Goal: Task Accomplishment & Management: Use online tool/utility

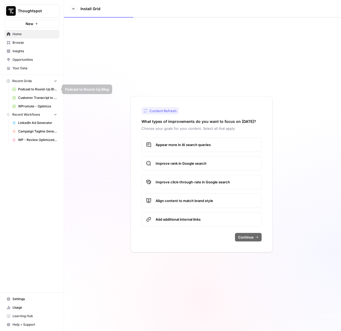
click at [32, 89] on span "Podcast to Round-Up Blog" at bounding box center [37, 89] width 39 height 5
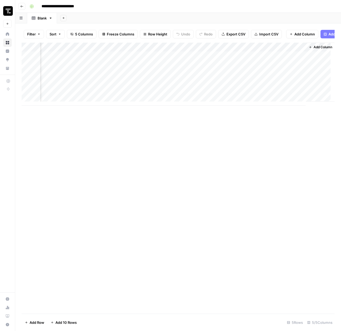
scroll to position [0, 123]
click at [313, 50] on span "Add Column" at bounding box center [322, 47] width 19 height 5
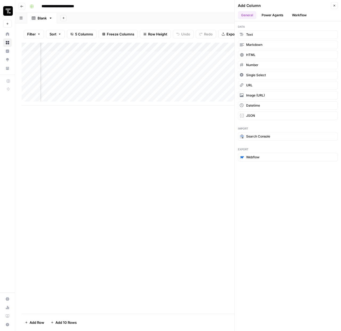
click at [295, 15] on button "Workflow" at bounding box center [299, 15] width 21 height 8
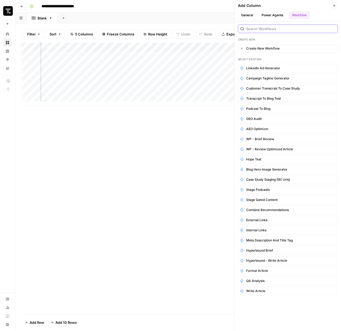
click at [270, 28] on input "search" at bounding box center [290, 28] width 89 height 5
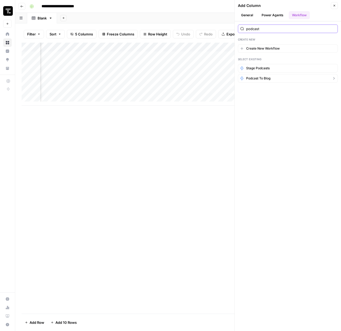
type input "podcast"
click at [268, 80] on span "Podcast to Blog" at bounding box center [258, 78] width 24 height 5
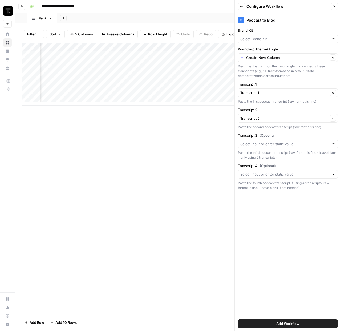
click at [265, 322] on button "Add Workflow" at bounding box center [288, 323] width 100 height 9
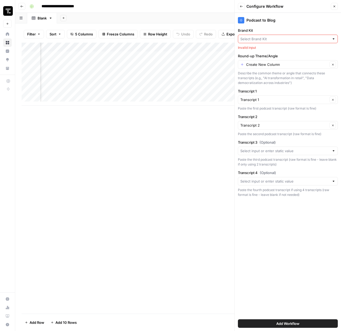
click at [275, 39] on input "Brand Kit" at bounding box center [284, 38] width 89 height 5
click at [275, 52] on span "ThoughtSpot - Enterprise" at bounding box center [287, 51] width 89 height 5
type input "ThoughtSpot - Enterprise"
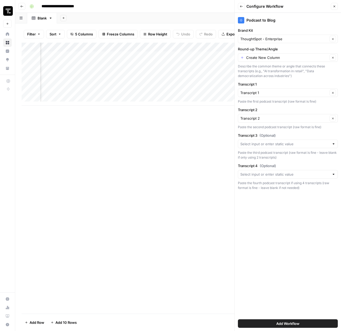
click at [272, 322] on button "Add Workflow" at bounding box center [288, 323] width 100 height 9
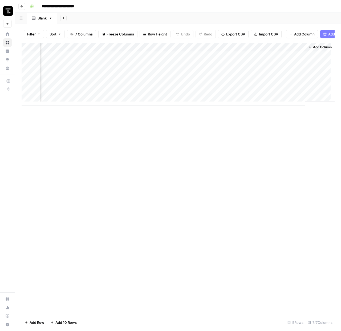
drag, startPoint x: 161, startPoint y: 104, endPoint x: 151, endPoint y: 118, distance: 17.2
click at [151, 118] on div "Add Column" at bounding box center [178, 178] width 313 height 271
click at [114, 63] on div "Add Column" at bounding box center [178, 79] width 313 height 72
click at [153, 62] on div "Add Column" at bounding box center [178, 79] width 313 height 72
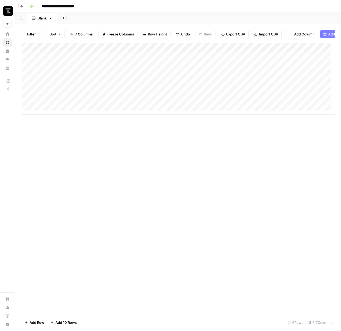
click at [25, 8] on button "Go back" at bounding box center [21, 6] width 7 height 7
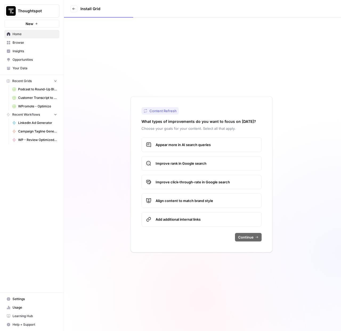
click at [24, 42] on span "Browse" at bounding box center [35, 42] width 45 height 5
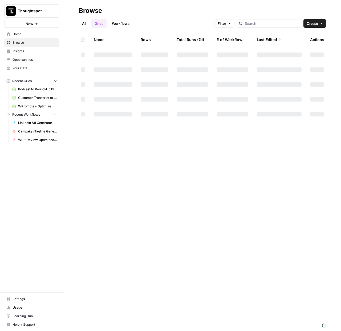
click at [119, 25] on link "Workflows" at bounding box center [121, 23] width 24 height 9
click at [93, 25] on link "Grids" at bounding box center [98, 23] width 15 height 9
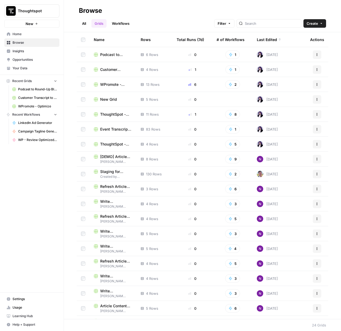
click at [112, 68] on span "Customer Transcript to Case Study" at bounding box center [116, 69] width 32 height 5
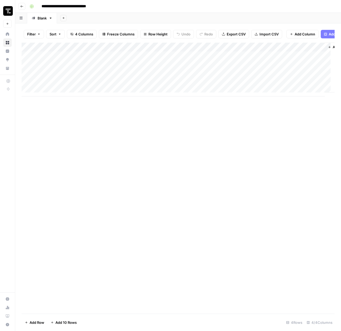
click at [24, 8] on button "Go back" at bounding box center [21, 6] width 7 height 7
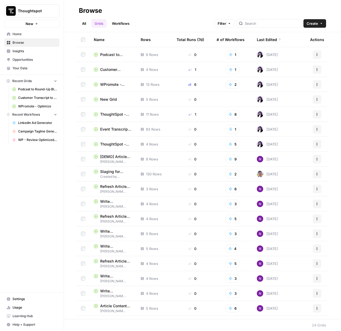
click at [104, 131] on span "Event Transcript to Blog" at bounding box center [116, 129] width 32 height 5
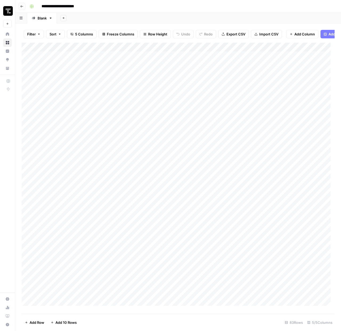
click at [82, 78] on div "Add Column" at bounding box center [178, 176] width 313 height 267
drag, startPoint x: 93, startPoint y: 80, endPoint x: 37, endPoint y: 81, distance: 55.7
click at [37, 81] on body "**********" at bounding box center [170, 165] width 341 height 331
click at [153, 80] on div "Add Column" at bounding box center [178, 176] width 313 height 267
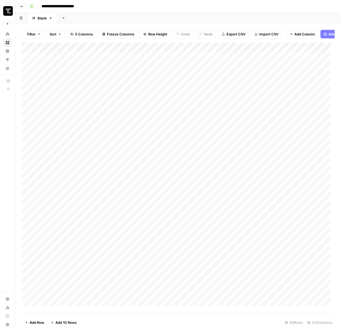
click at [153, 80] on div "Add Column" at bounding box center [178, 176] width 313 height 267
click at [153, 80] on textarea "**********" at bounding box center [146, 78] width 86 height 7
click at [157, 93] on div "Add Column" at bounding box center [178, 176] width 313 height 267
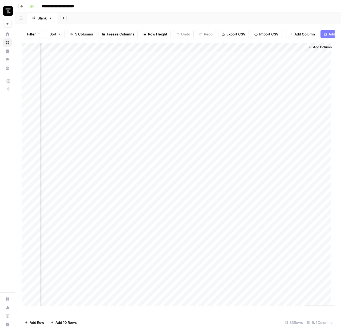
scroll to position [0, 66]
click at [158, 78] on div "Add Column" at bounding box center [178, 176] width 313 height 267
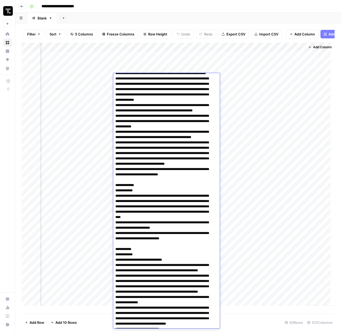
scroll to position [0, 0]
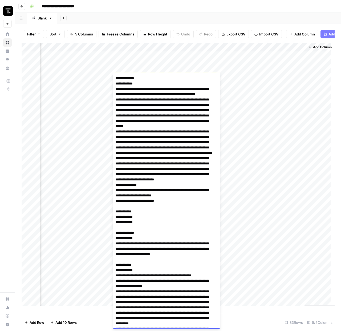
click at [306, 133] on div "Add Column" at bounding box center [320, 174] width 29 height 263
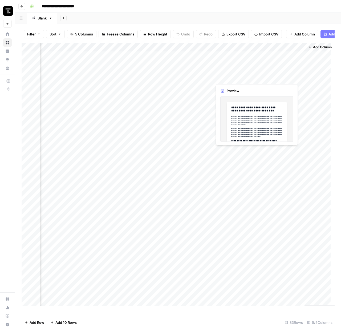
click at [261, 78] on div "Add Column" at bounding box center [178, 176] width 313 height 267
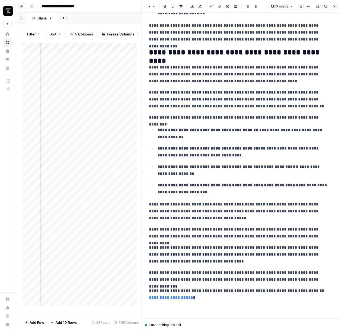
scroll to position [873, 0]
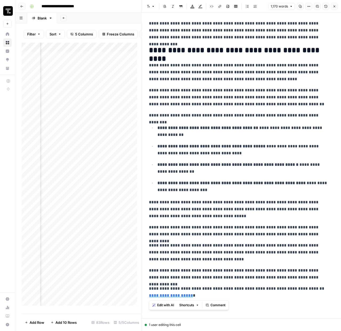
drag, startPoint x: 151, startPoint y: 47, endPoint x: 294, endPoint y: 294, distance: 284.9
click at [272, 292] on p "**********" at bounding box center [239, 292] width 181 height 14
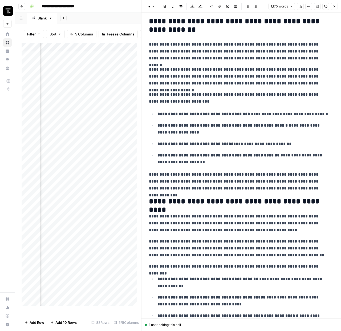
scroll to position [0, 0]
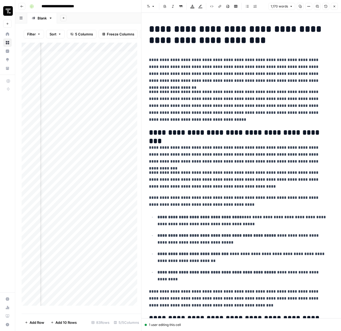
click at [336, 8] on button "Close" at bounding box center [334, 6] width 7 height 7
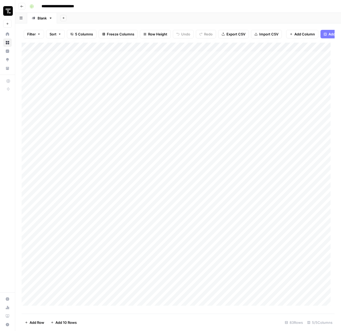
click at [78, 87] on div "Add Column" at bounding box center [178, 176] width 313 height 267
click at [201, 83] on div "Add Column" at bounding box center [178, 176] width 313 height 267
click at [137, 89] on div "Add Column" at bounding box center [178, 176] width 313 height 267
click at [80, 86] on div "Add Column" at bounding box center [178, 176] width 313 height 267
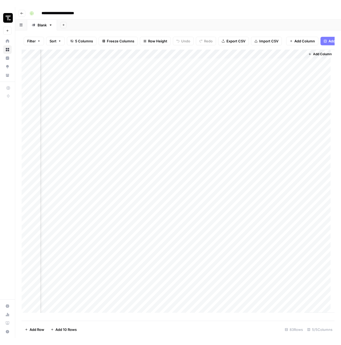
scroll to position [0, 66]
